Goal: Use online tool/utility: Utilize a website feature to perform a specific function

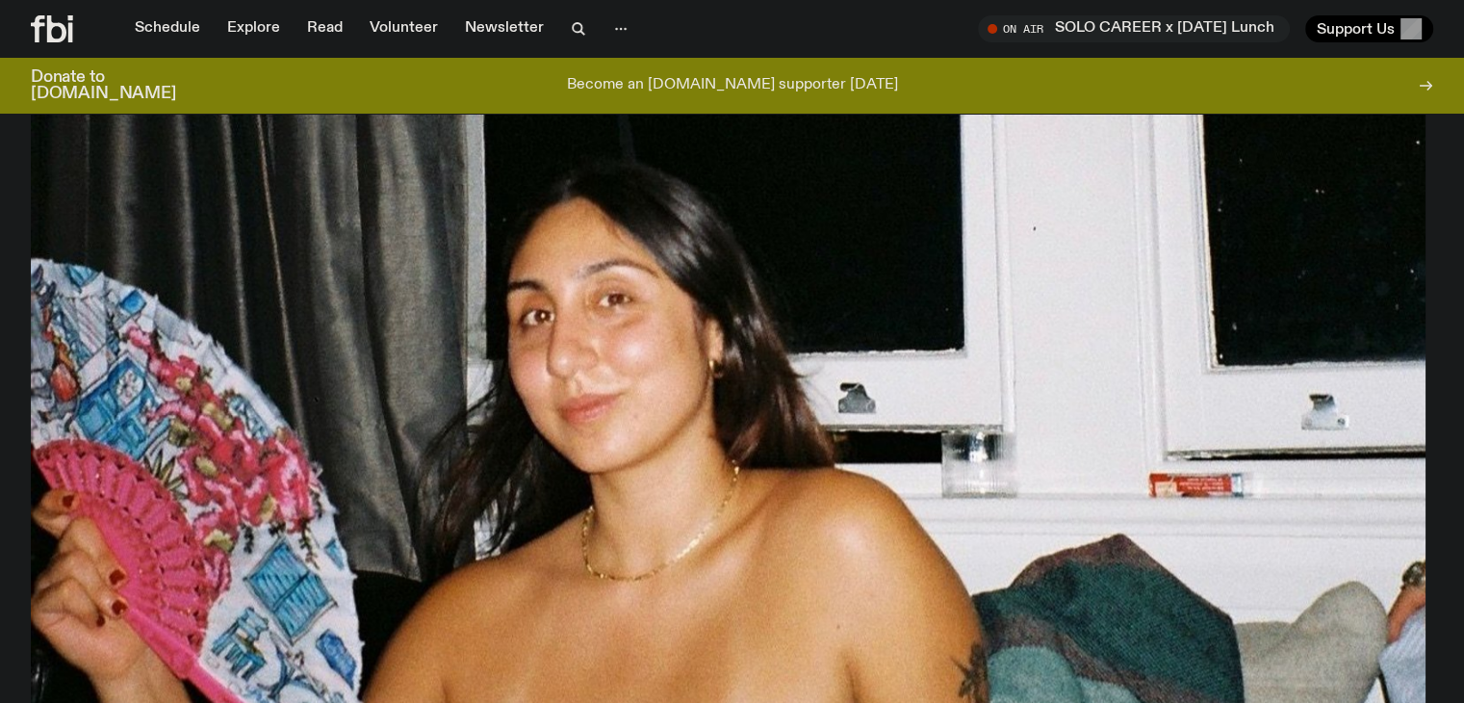
scroll to position [982, 0]
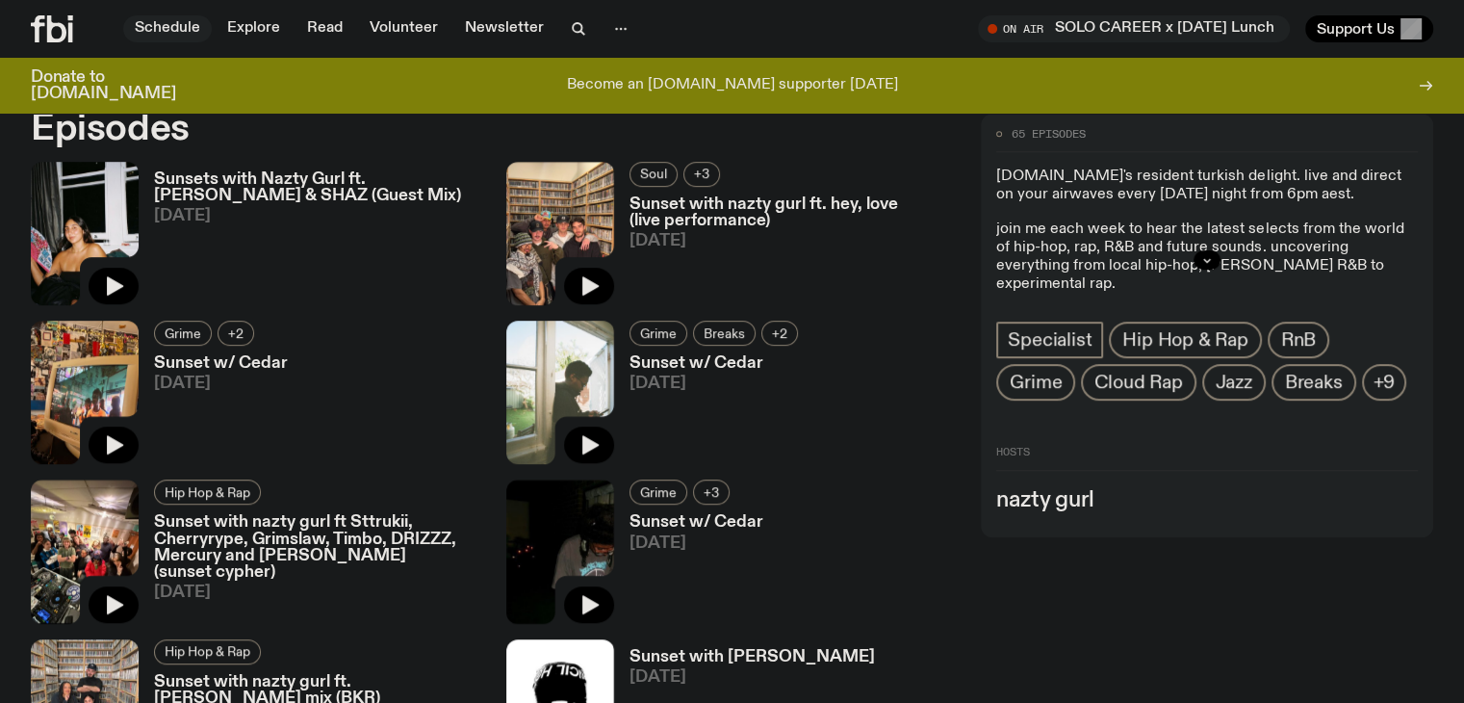
click at [183, 34] on link "Schedule" at bounding box center [167, 28] width 89 height 27
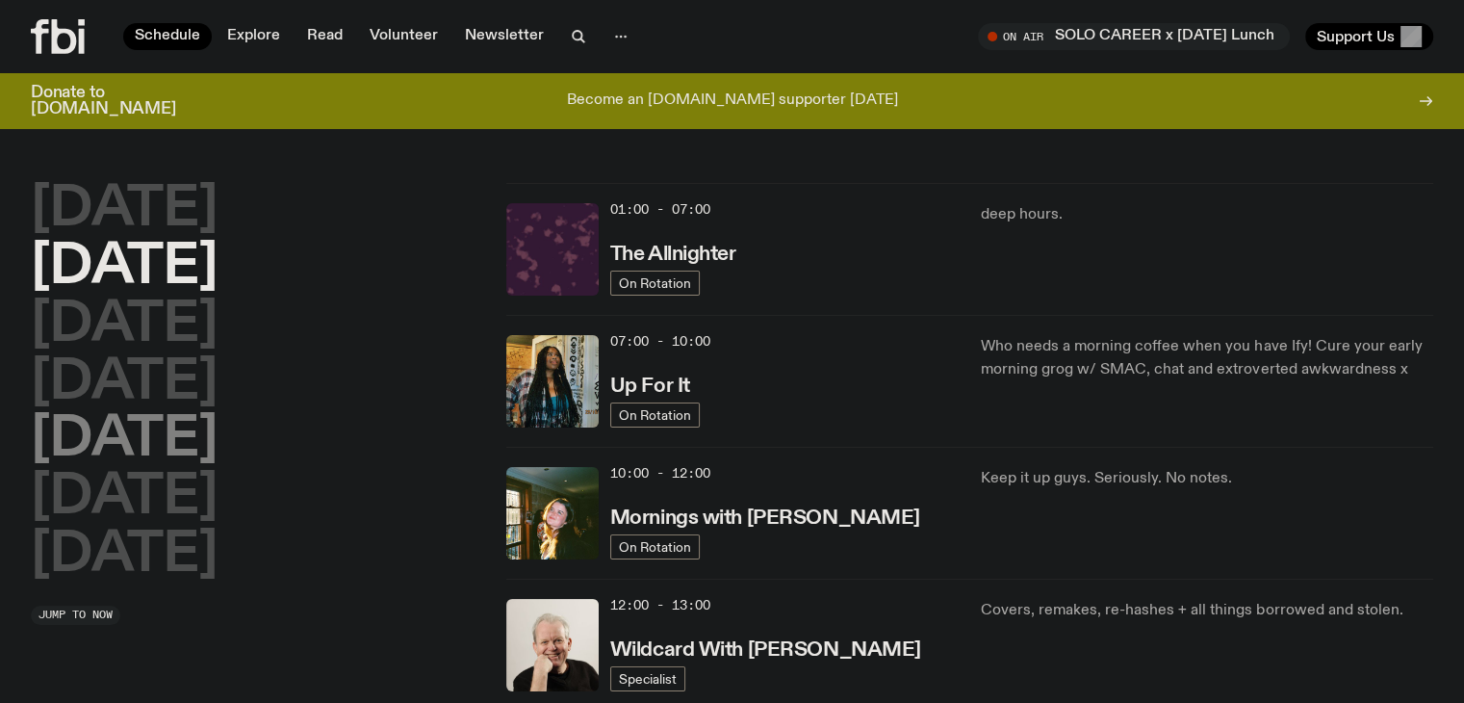
click at [150, 452] on h2 "Friday" at bounding box center [124, 440] width 187 height 54
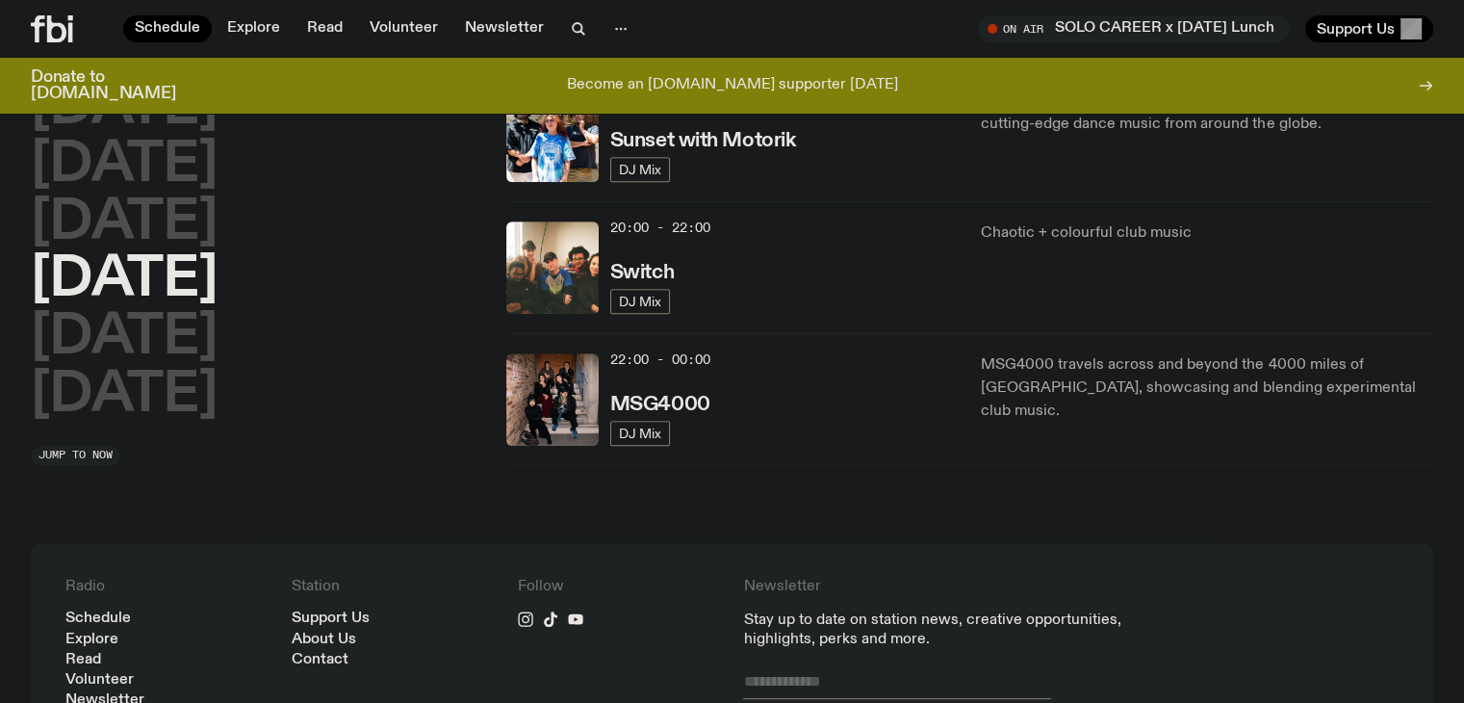
scroll to position [895, 0]
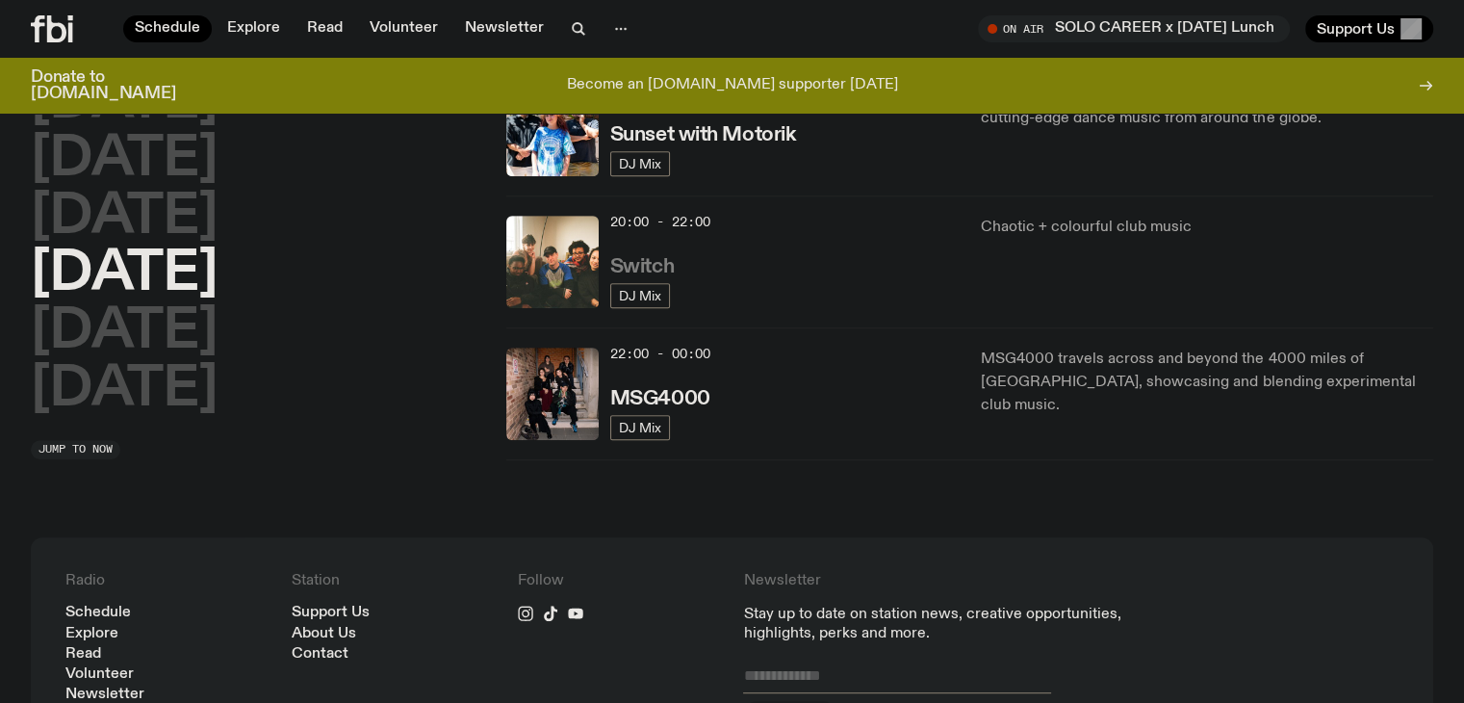
click at [626, 271] on h3 "Switch" at bounding box center [642, 267] width 64 height 20
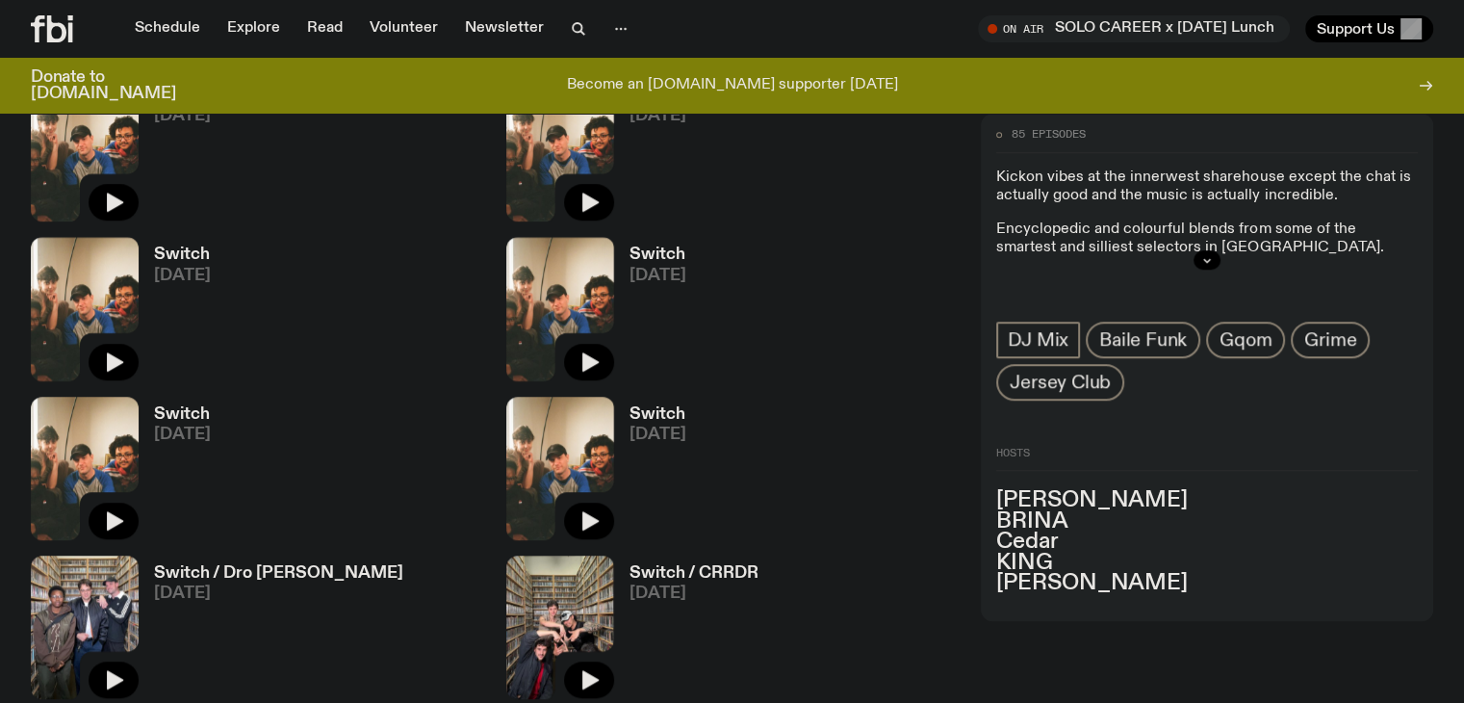
scroll to position [1227, 0]
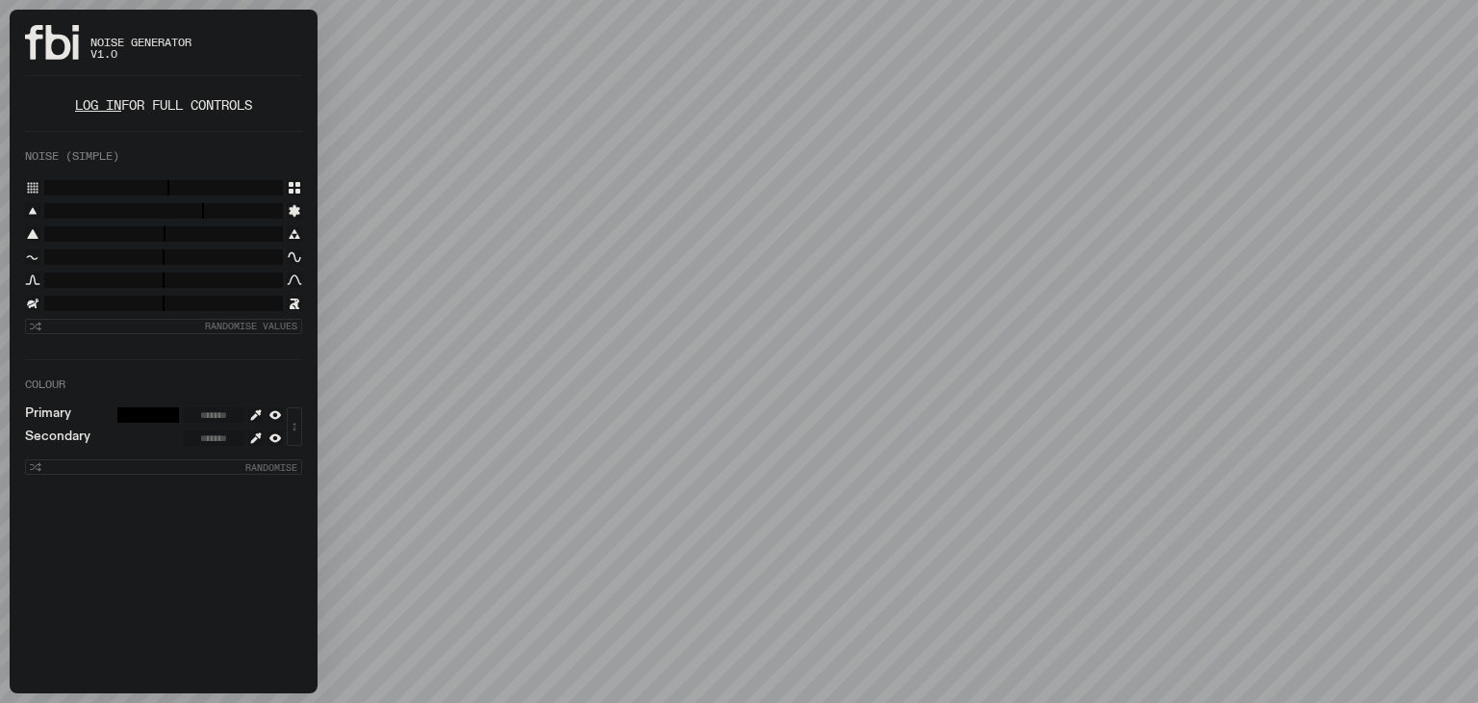
click at [92, 107] on link "Log in" at bounding box center [98, 105] width 46 height 18
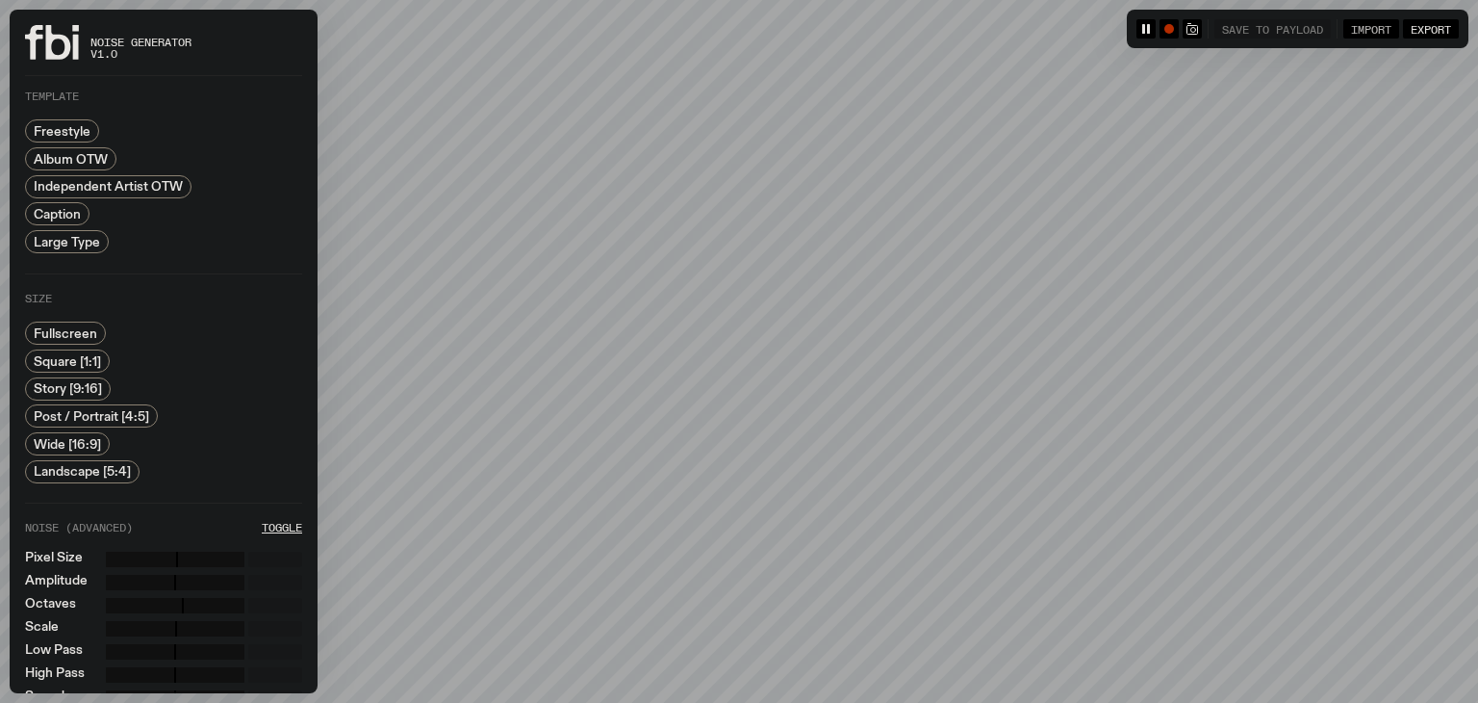
click at [1378, 31] on span "Import" at bounding box center [1371, 28] width 40 height 13
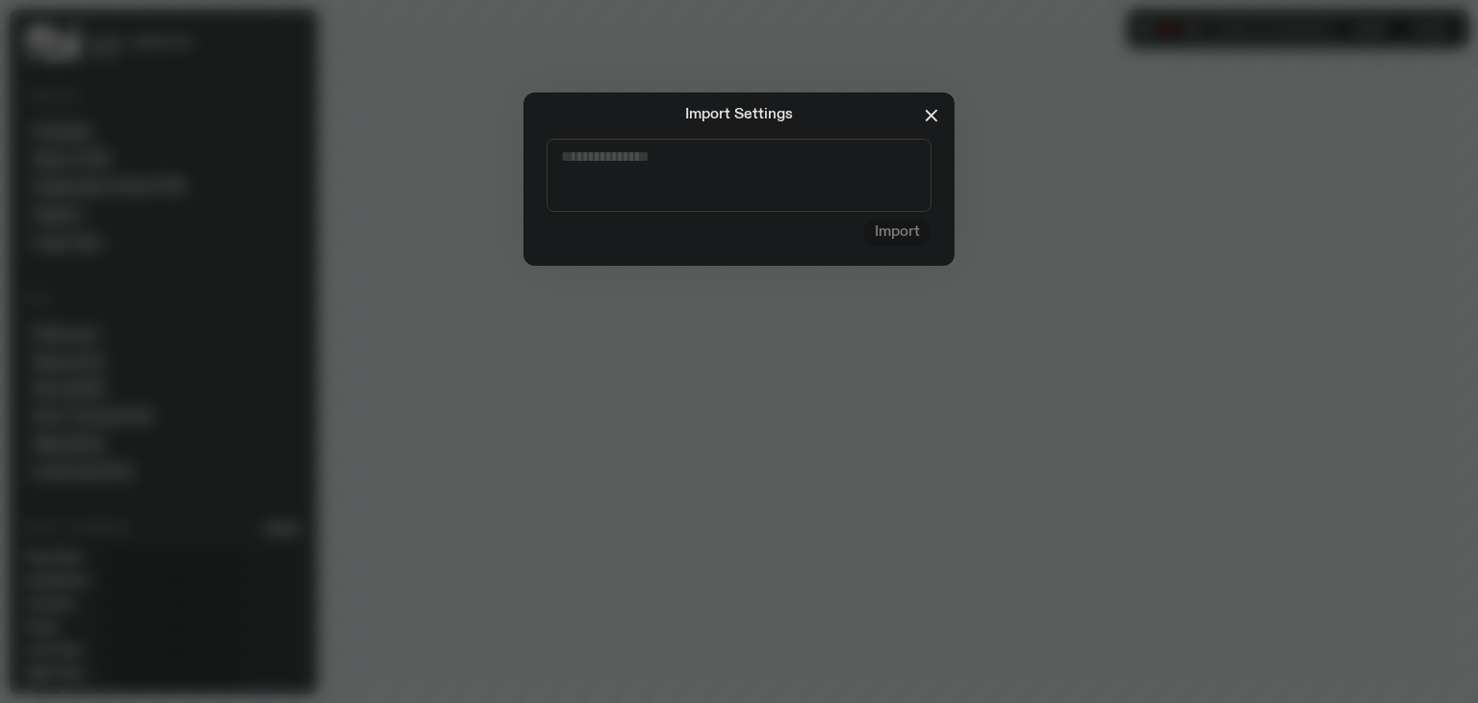
click at [933, 116] on icon "button" at bounding box center [931, 116] width 11 height 11
click at [925, 119] on icon "button" at bounding box center [931, 115] width 23 height 23
click at [928, 115] on icon "button" at bounding box center [931, 115] width 23 height 23
click at [1043, 202] on div "Import Settings Import" at bounding box center [739, 178] width 1409 height 173
click at [857, 336] on div "Import Settings Import" at bounding box center [739, 351] width 1478 height 703
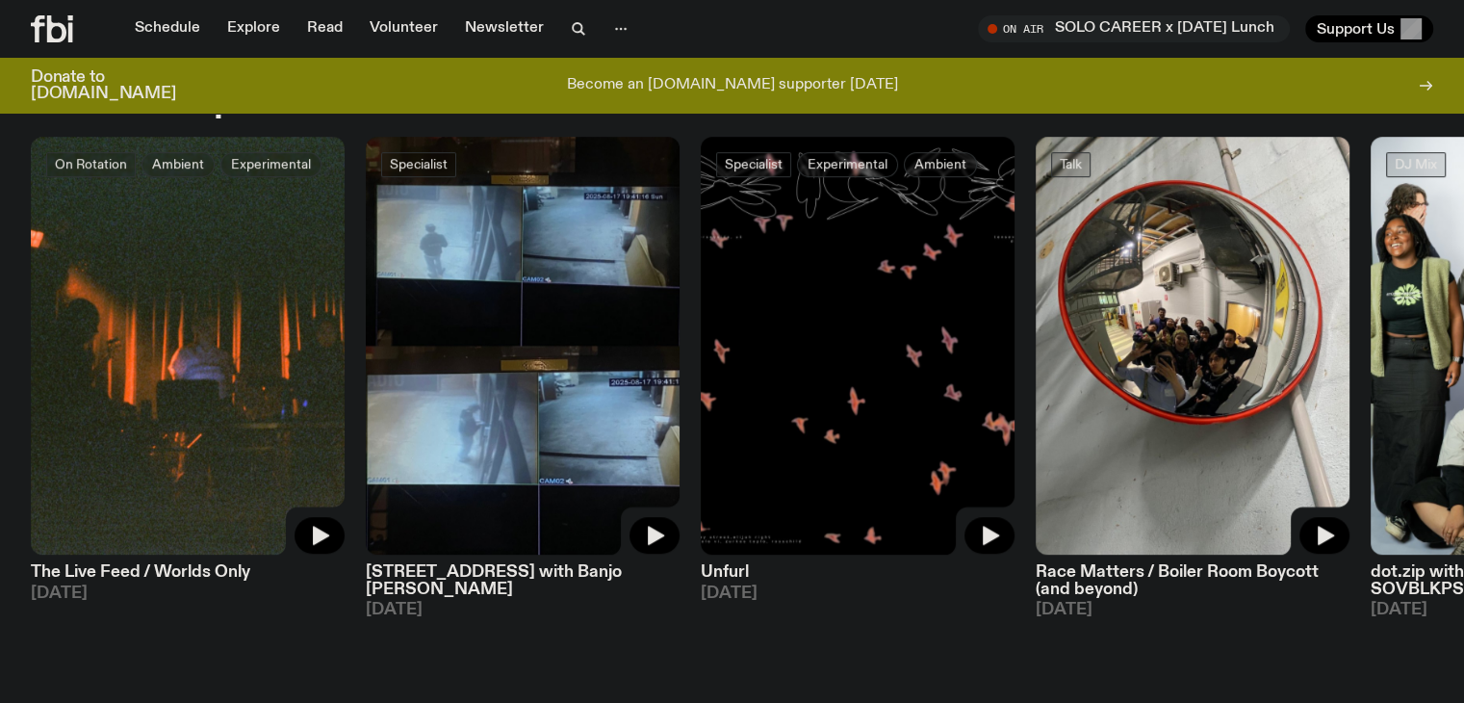
scroll to position [966, 0]
click at [189, 21] on link "Schedule" at bounding box center [167, 28] width 89 height 27
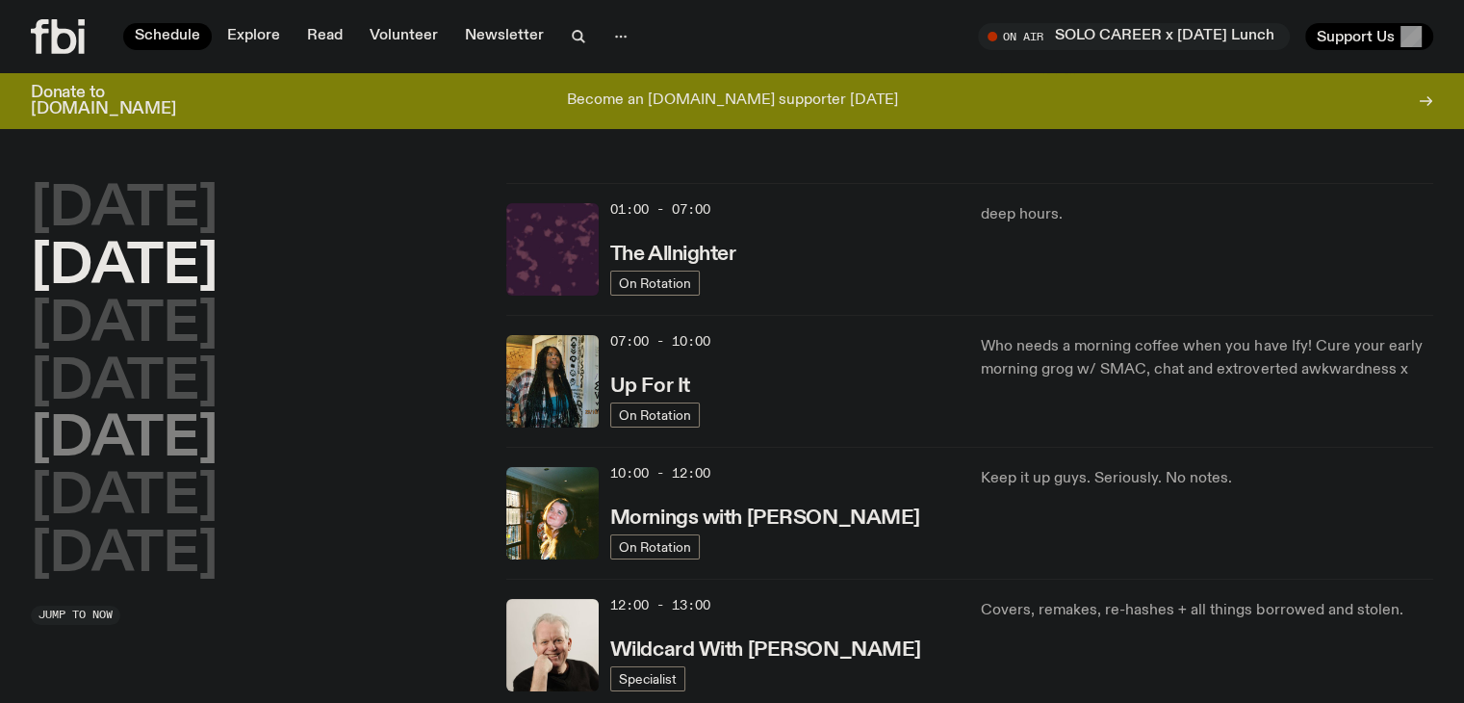
click at [159, 432] on h2 "Friday" at bounding box center [124, 440] width 187 height 54
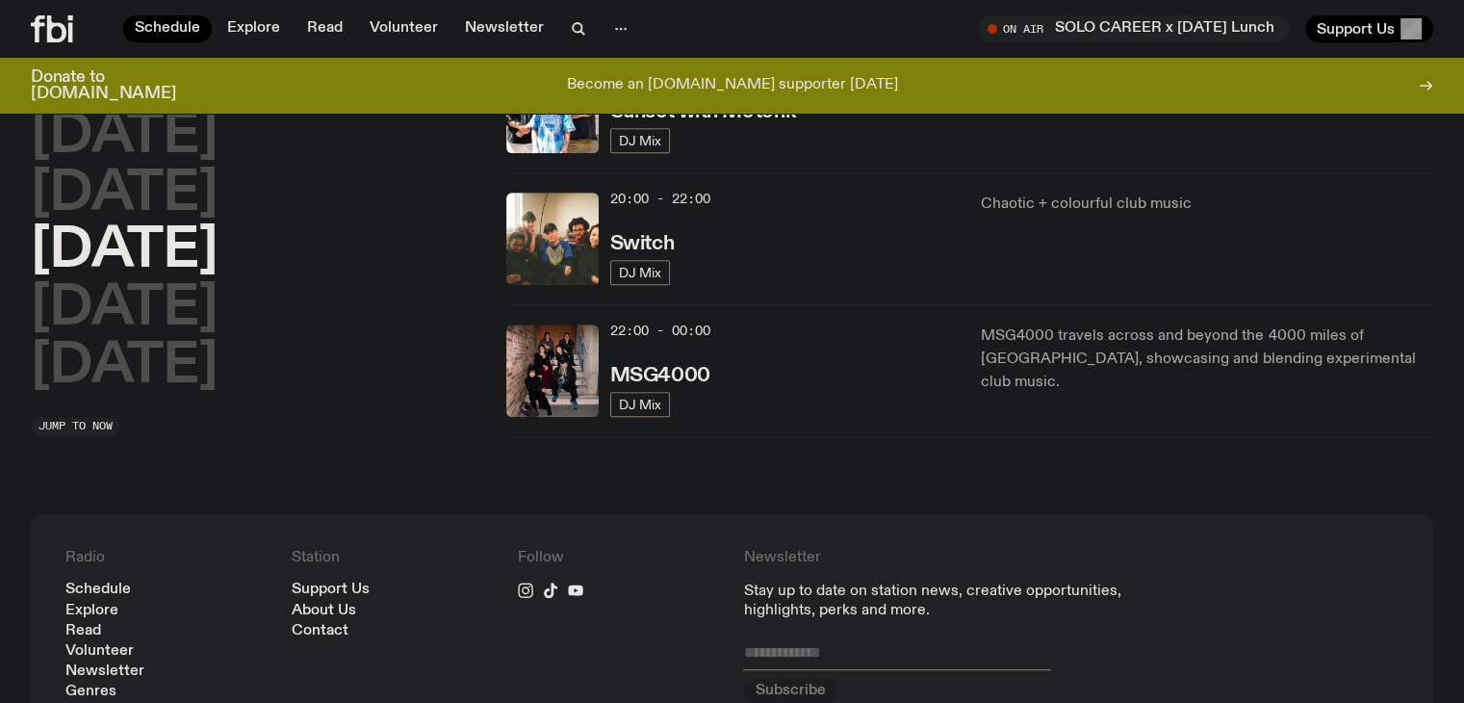
scroll to position [799, 0]
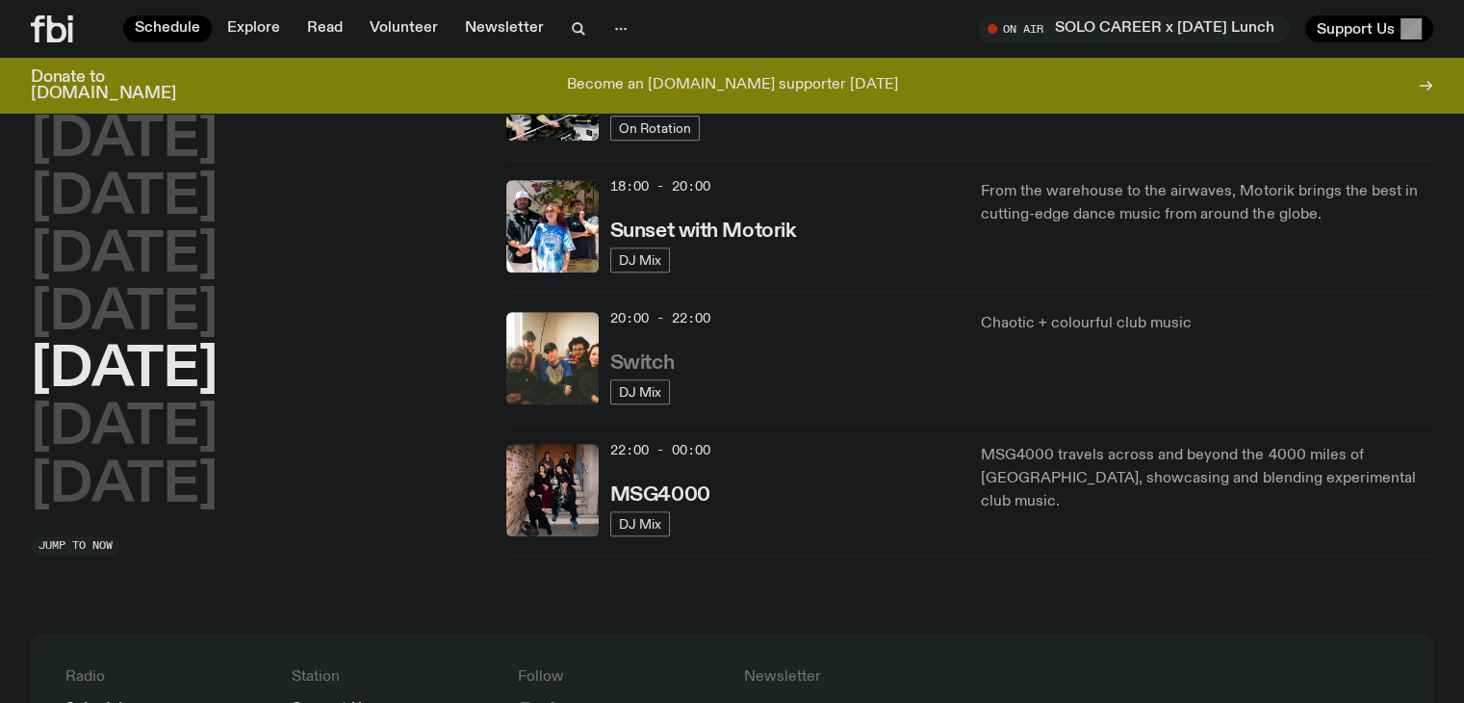
click at [648, 363] on h3 "Switch" at bounding box center [642, 363] width 64 height 20
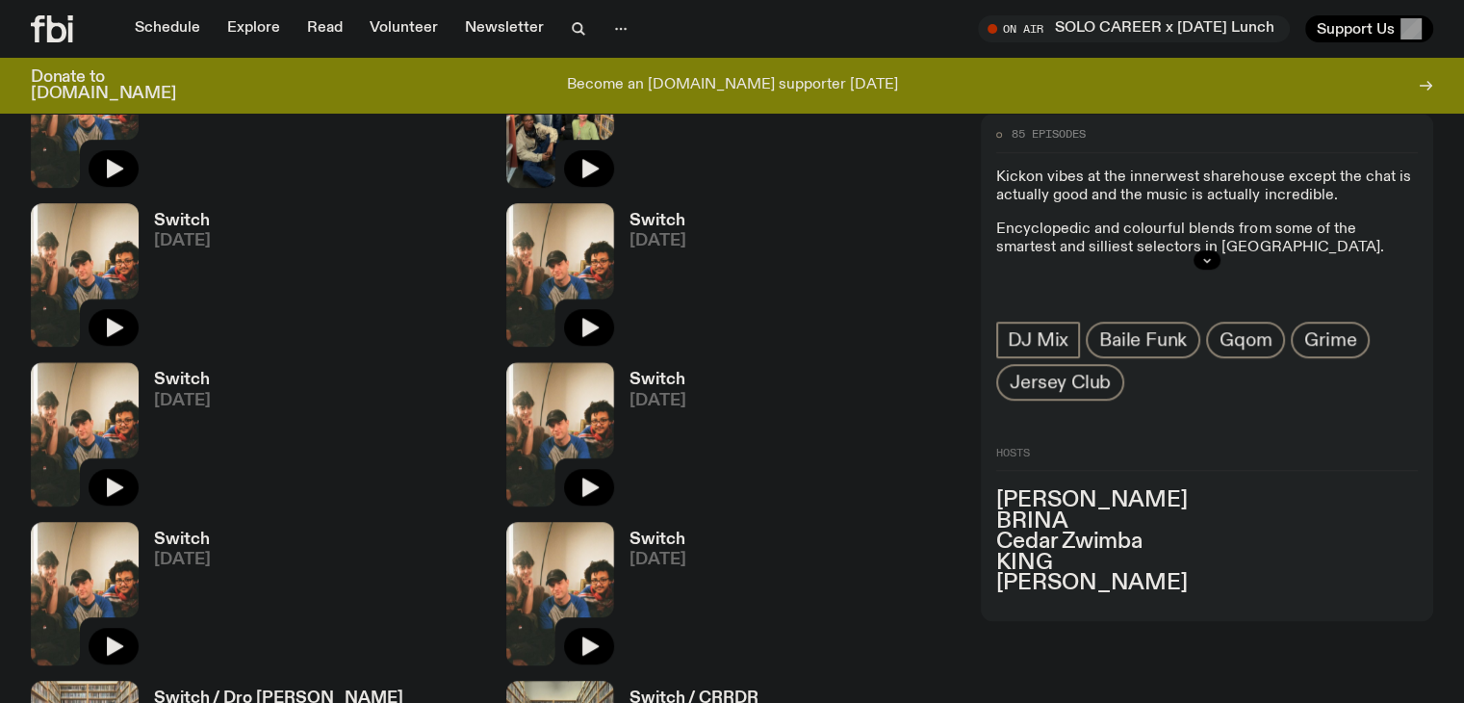
scroll to position [1104, 0]
